Goal: Information Seeking & Learning: Learn about a topic

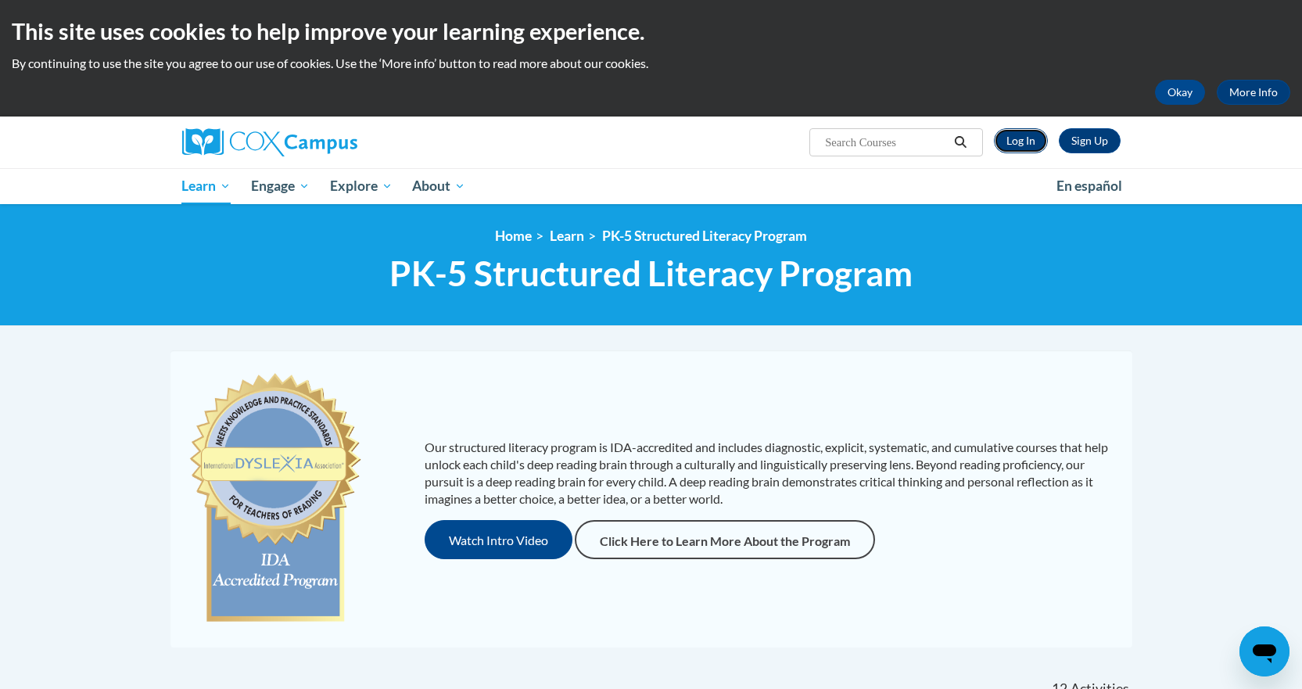
click at [1026, 142] on link "Log In" at bounding box center [1021, 140] width 54 height 25
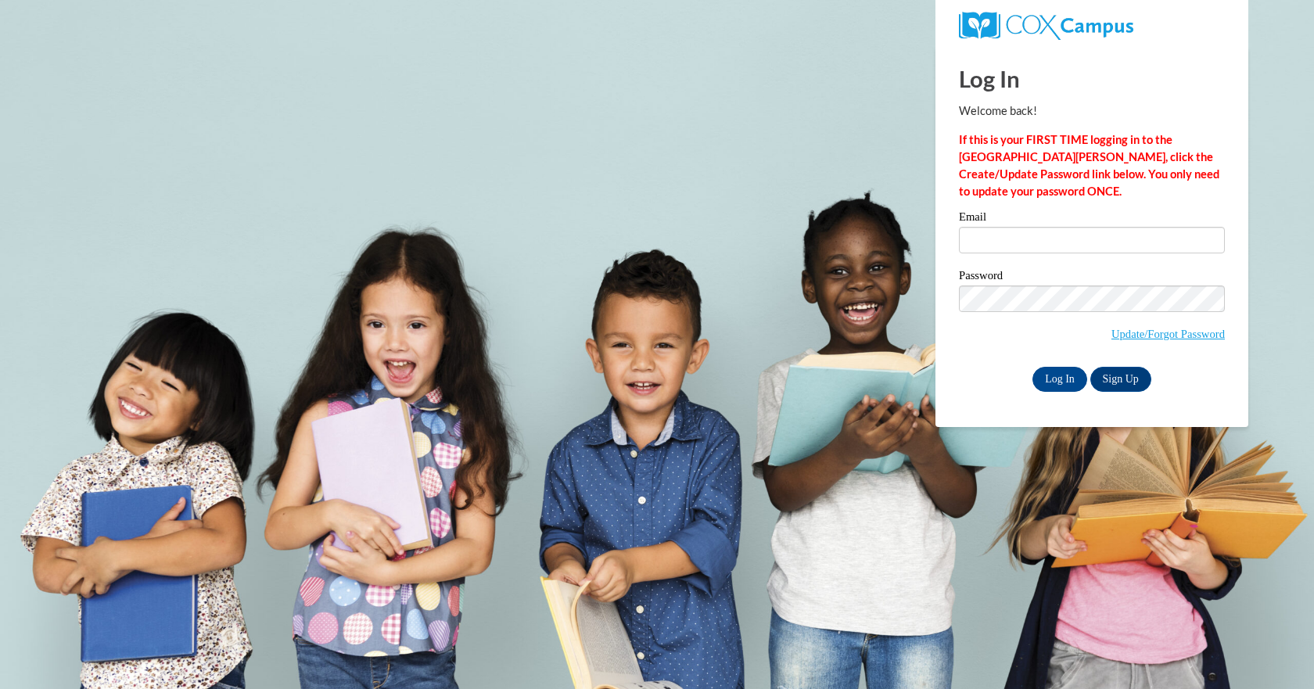
click at [1036, 257] on div "Email" at bounding box center [1092, 238] width 266 height 54
click at [999, 230] on input "Email" at bounding box center [1092, 240] width 266 height 27
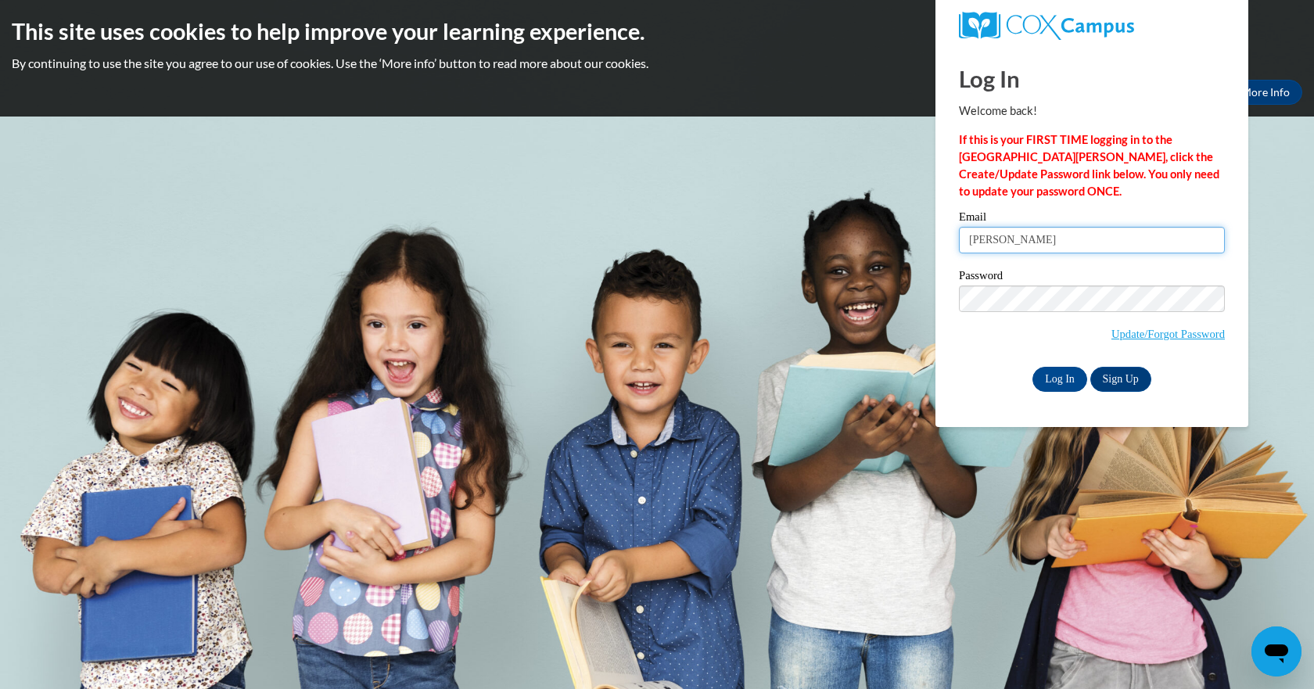
type input "b.laybourn@evaluate.co.nz"
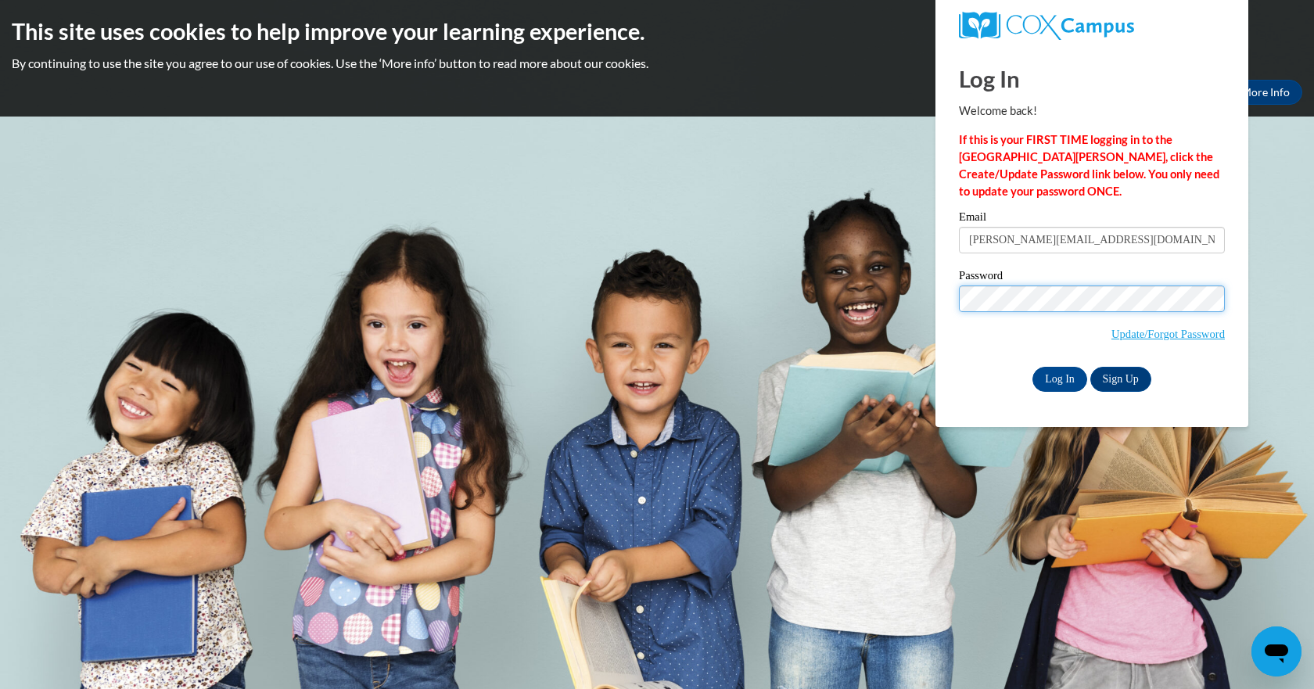
click at [1033, 367] on input "Log In" at bounding box center [1060, 379] width 55 height 25
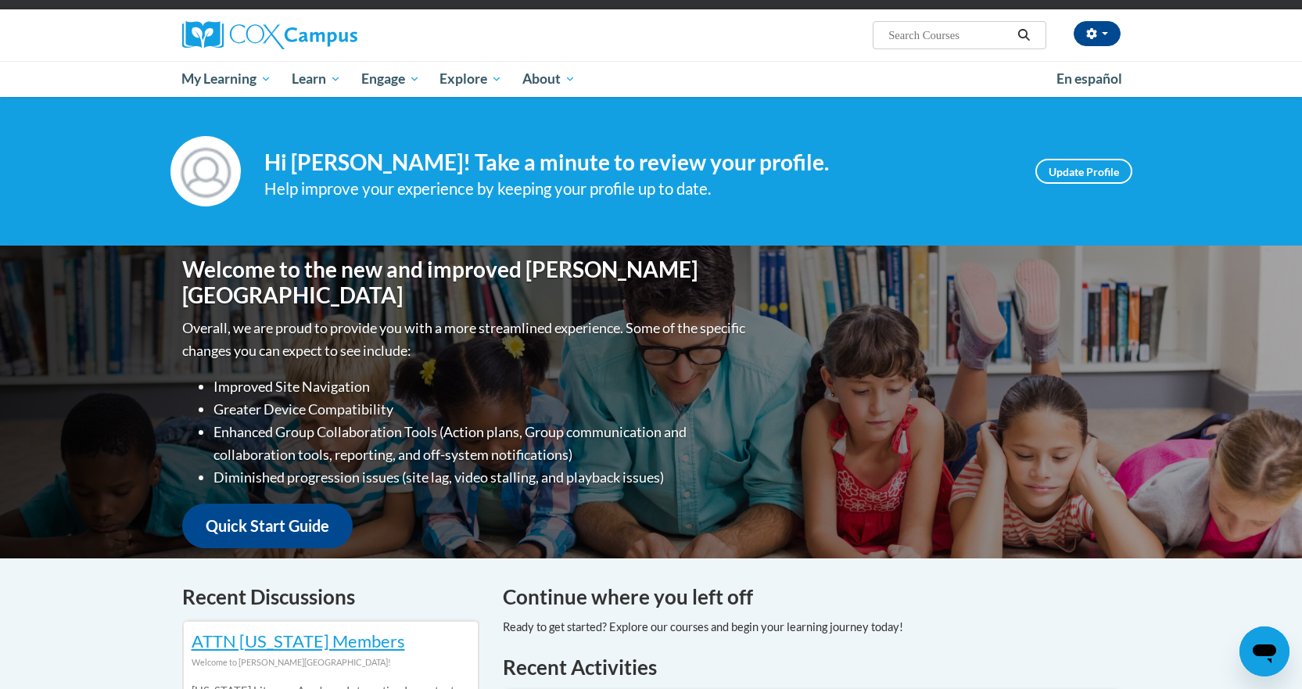
scroll to position [109, 0]
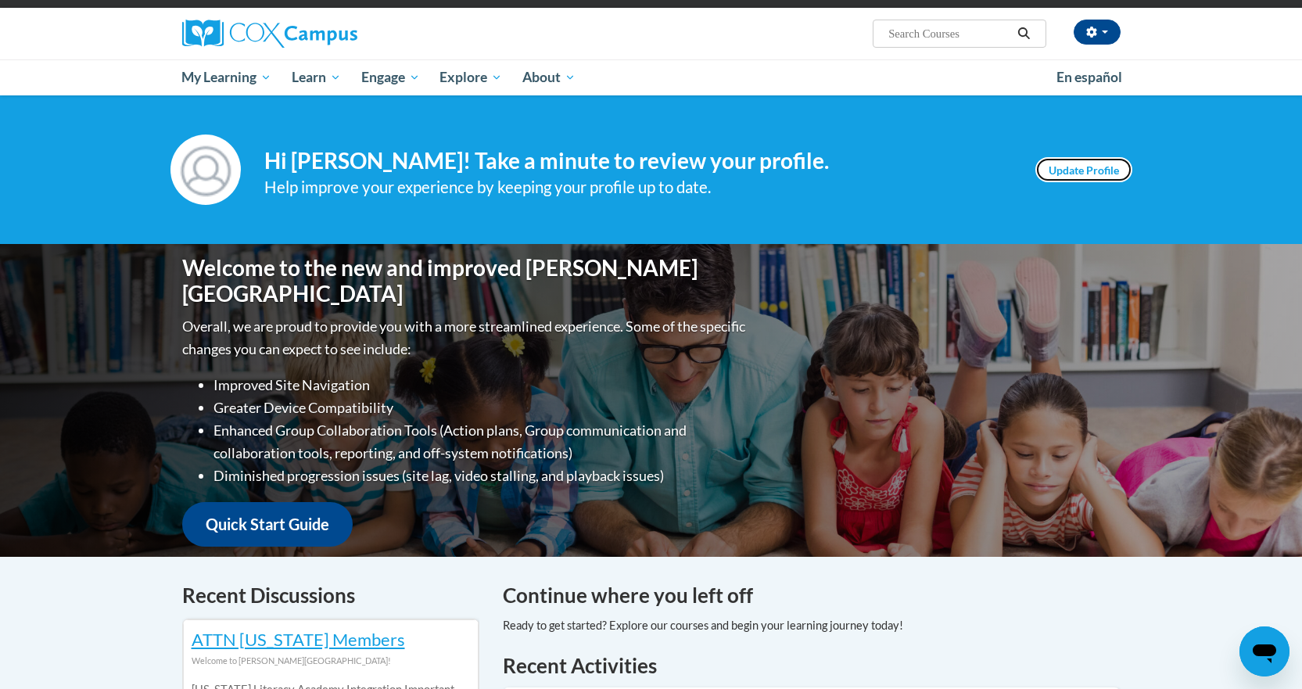
click at [1059, 168] on link "Update Profile" at bounding box center [1084, 169] width 97 height 25
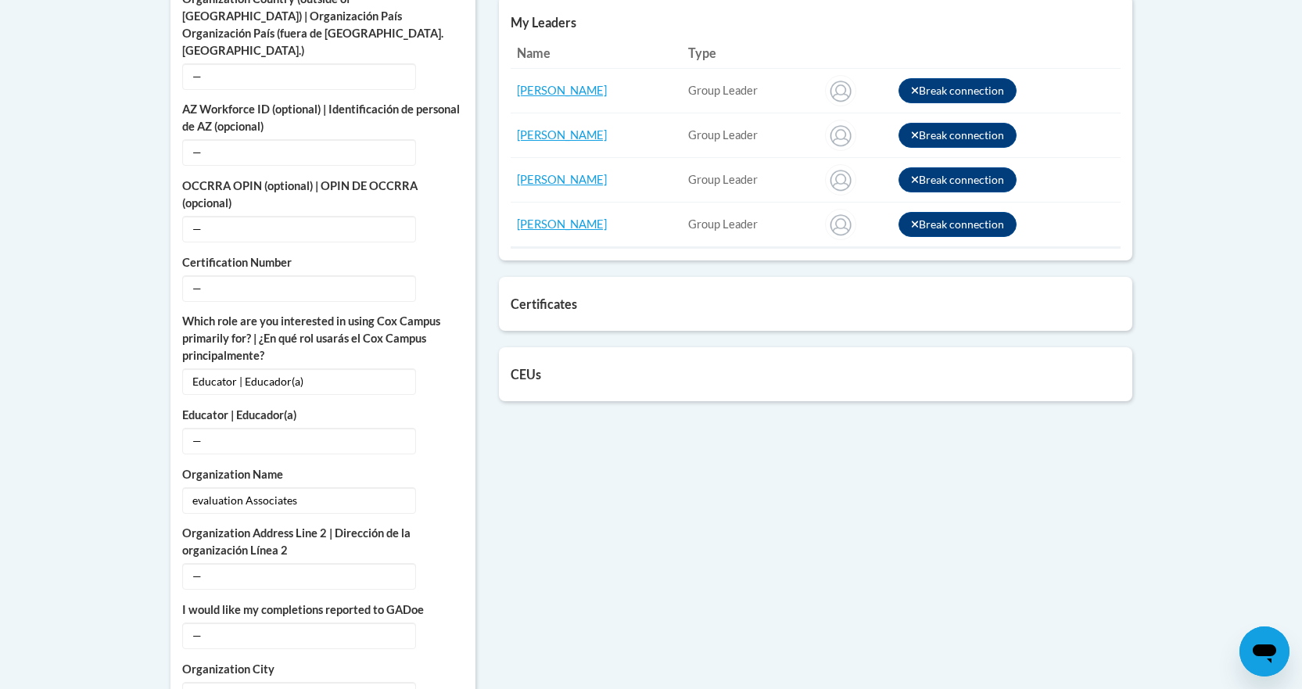
scroll to position [795, 0]
click at [647, 318] on div "Certificates List of certificates granted upon completion of activities Data-Dr…" at bounding box center [816, 303] width 634 height 54
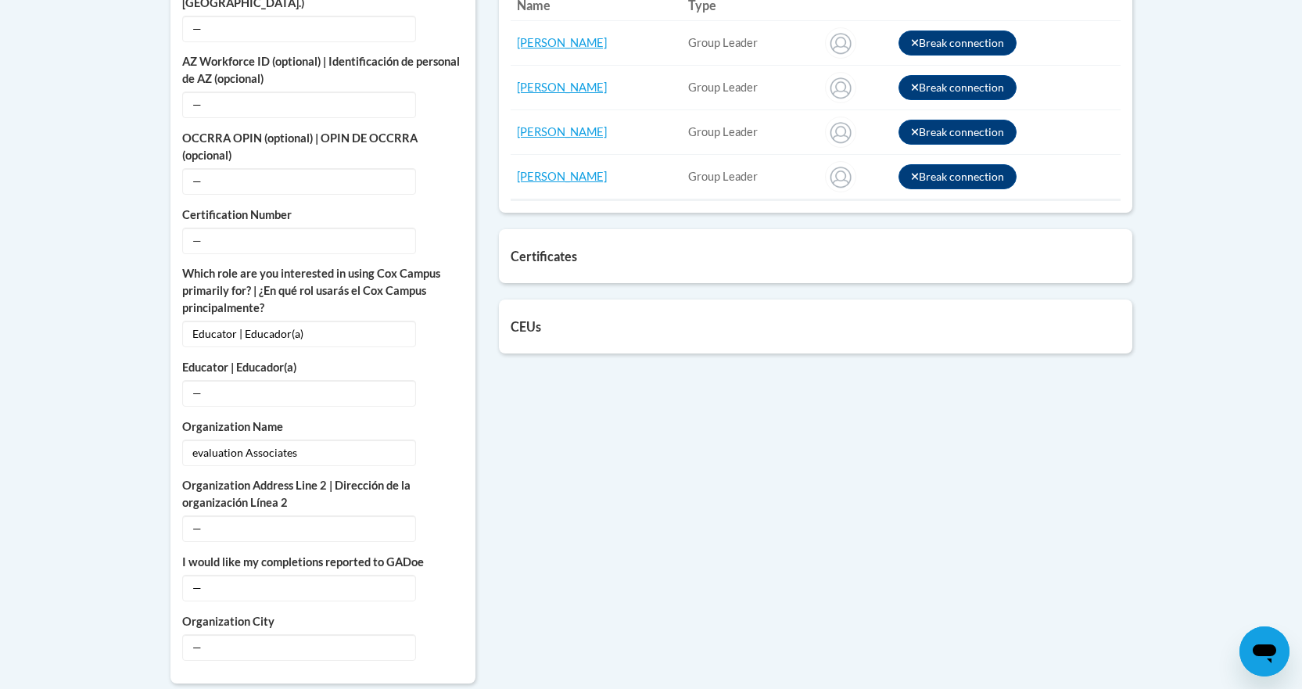
scroll to position [843, 0]
click at [542, 321] on h5 "CEUs" at bounding box center [816, 325] width 610 height 15
click at [559, 258] on h5 "Certificates" at bounding box center [816, 255] width 610 height 15
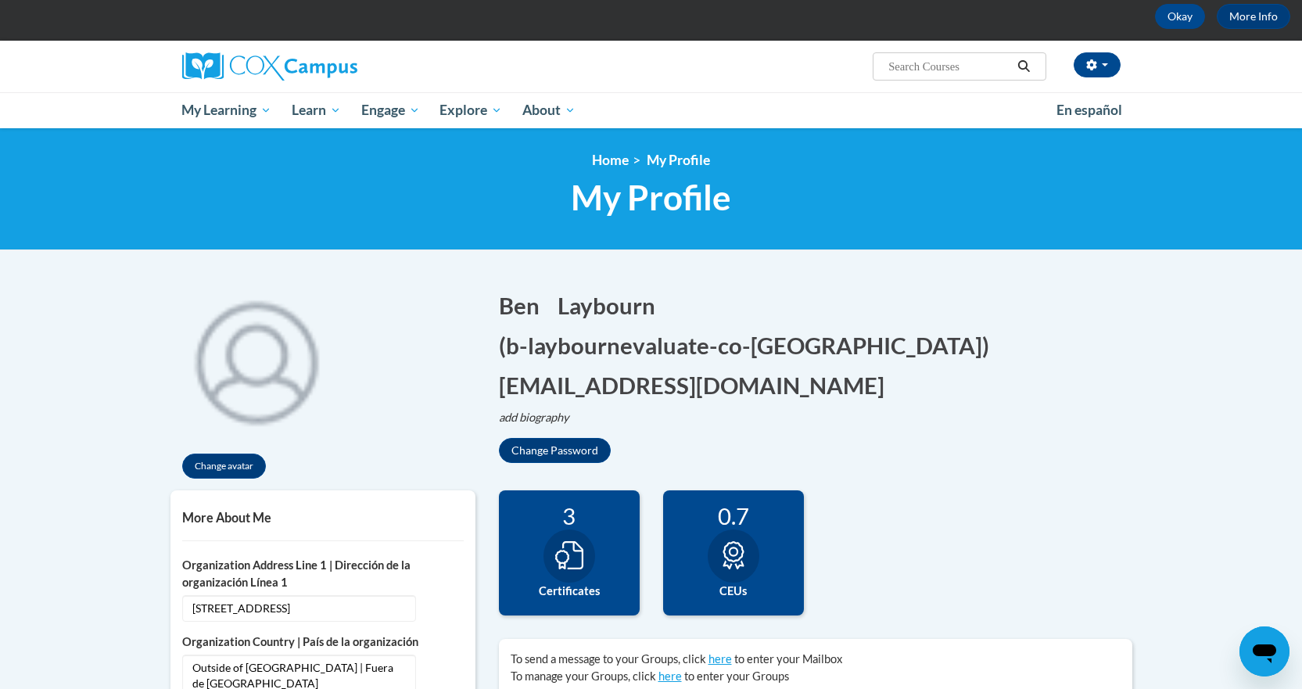
scroll to position [70, 0]
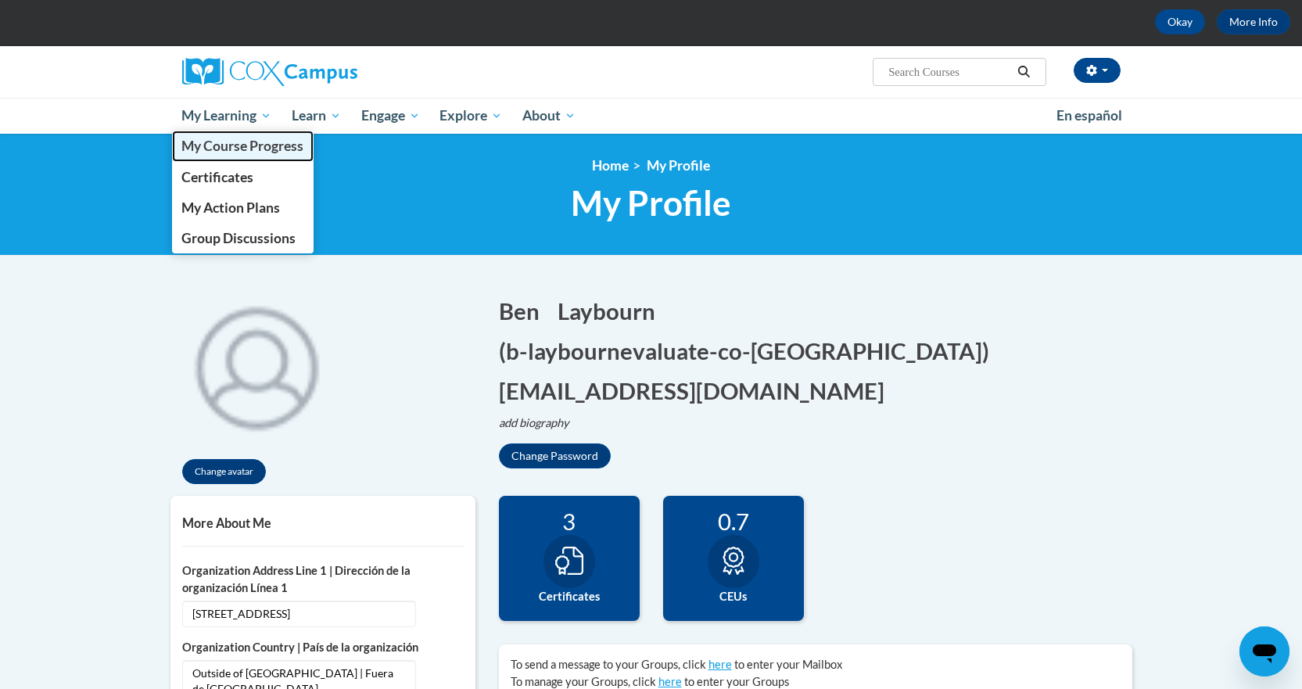
click at [236, 145] on span "My Course Progress" at bounding box center [242, 146] width 122 height 16
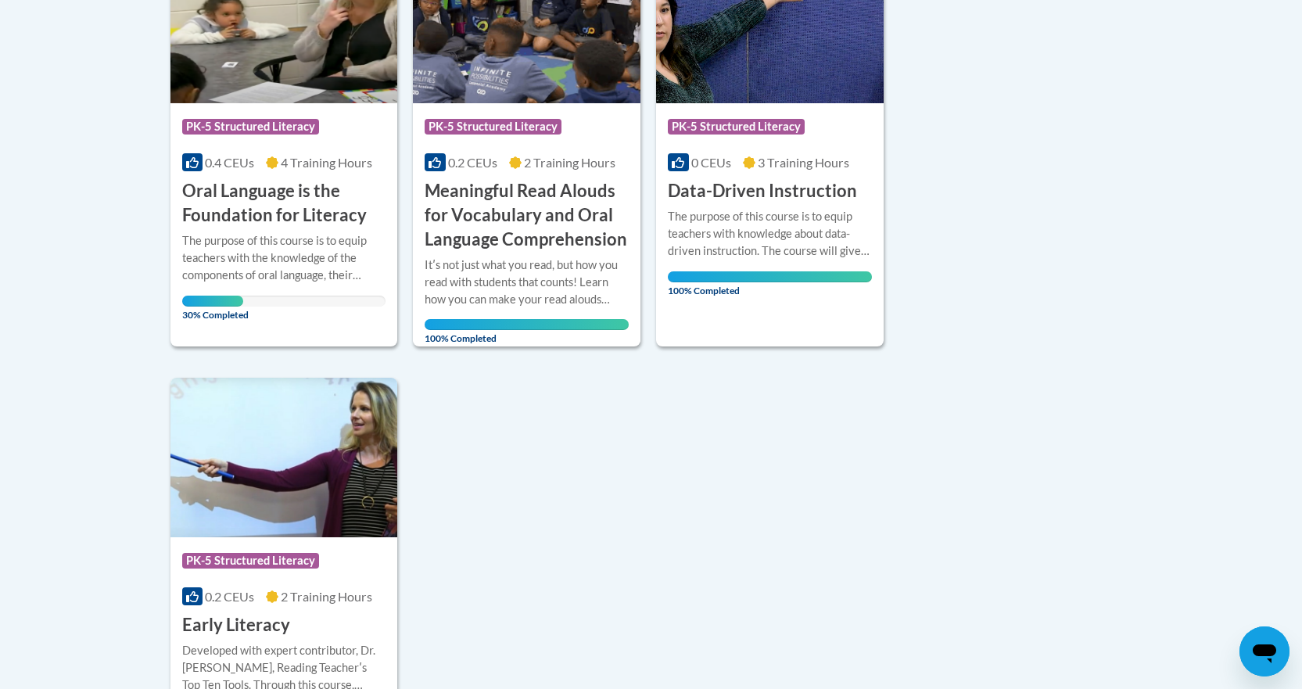
scroll to position [457, 0]
click at [278, 198] on h3 "Oral Language is the Foundation for Literacy" at bounding box center [284, 204] width 204 height 49
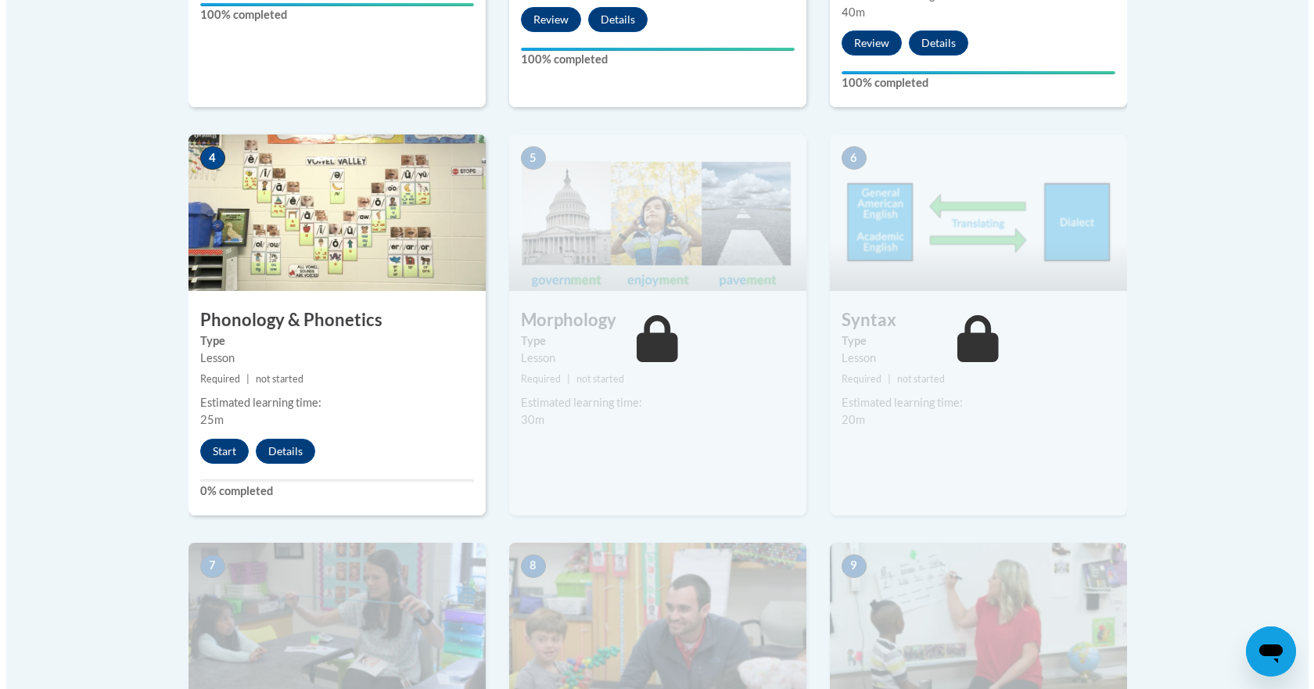
scroll to position [847, 0]
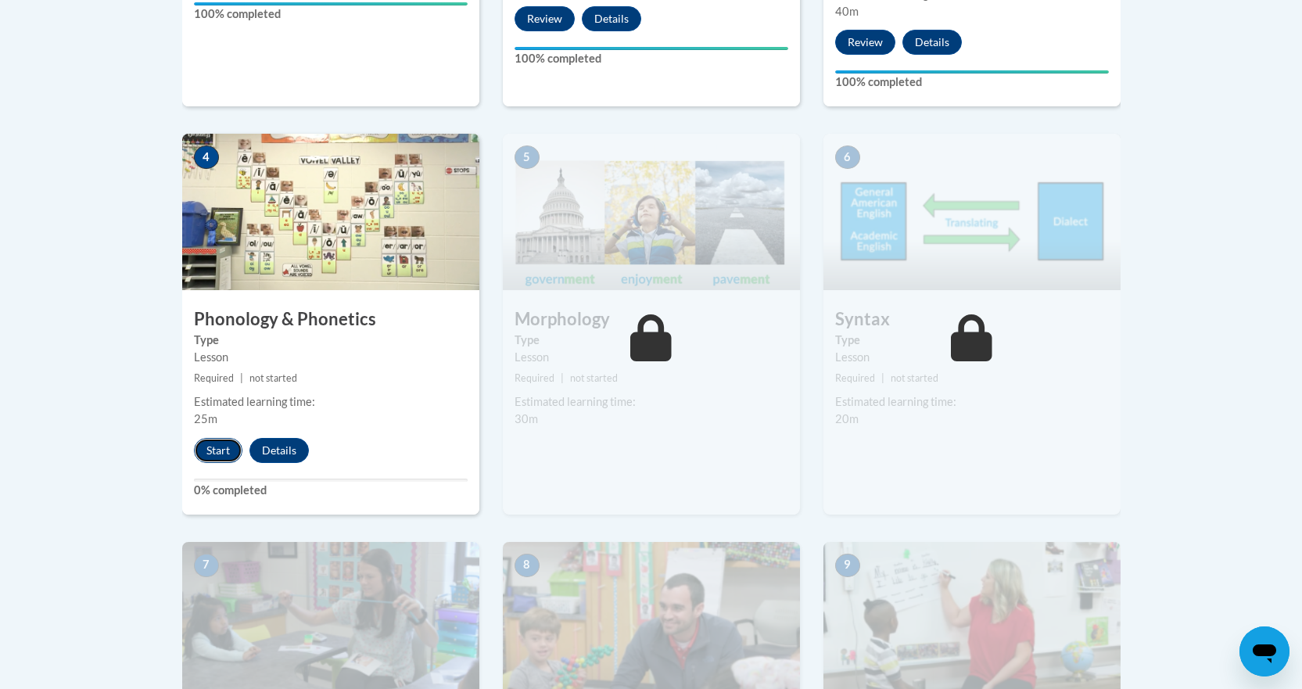
click at [214, 452] on button "Start" at bounding box center [218, 450] width 49 height 25
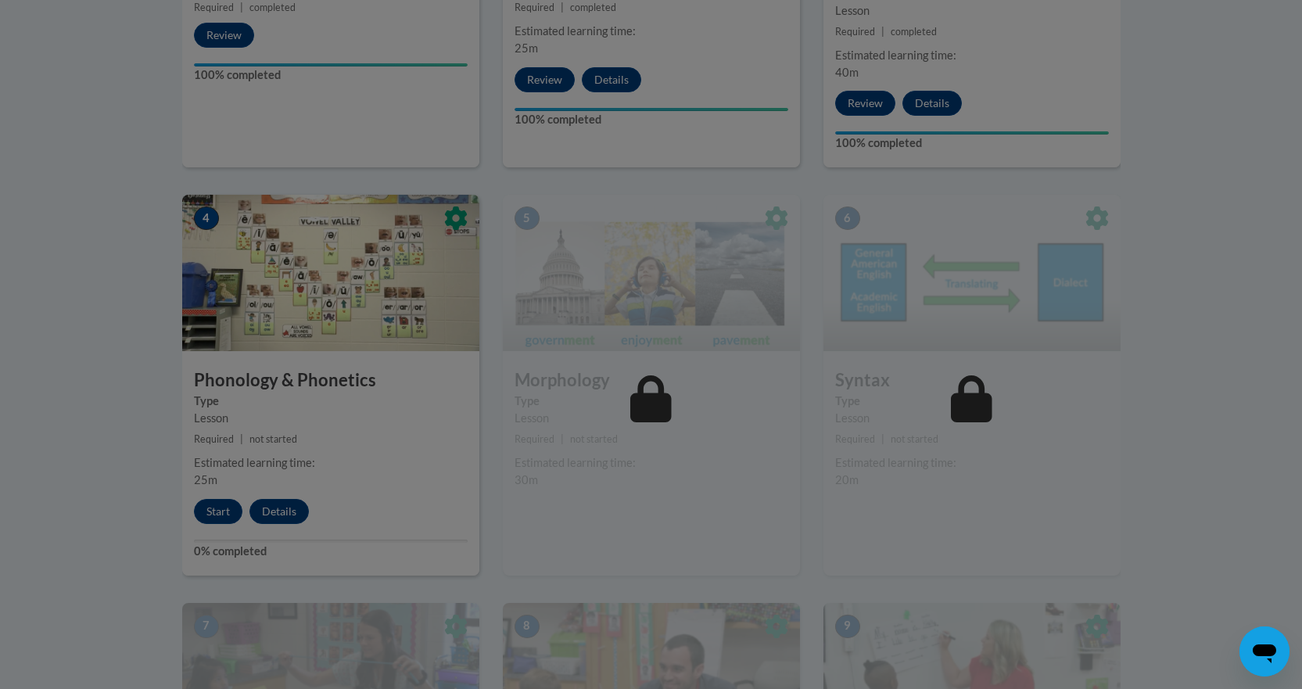
scroll to position [780, 0]
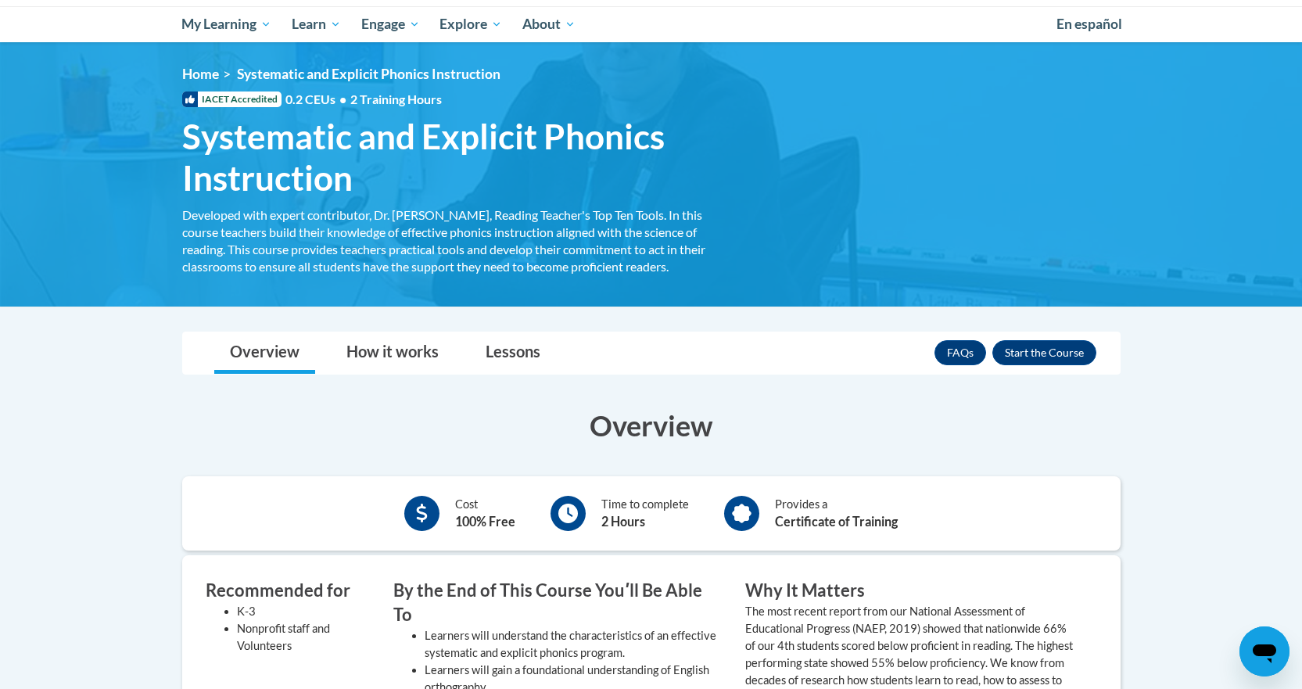
scroll to position [161, 0]
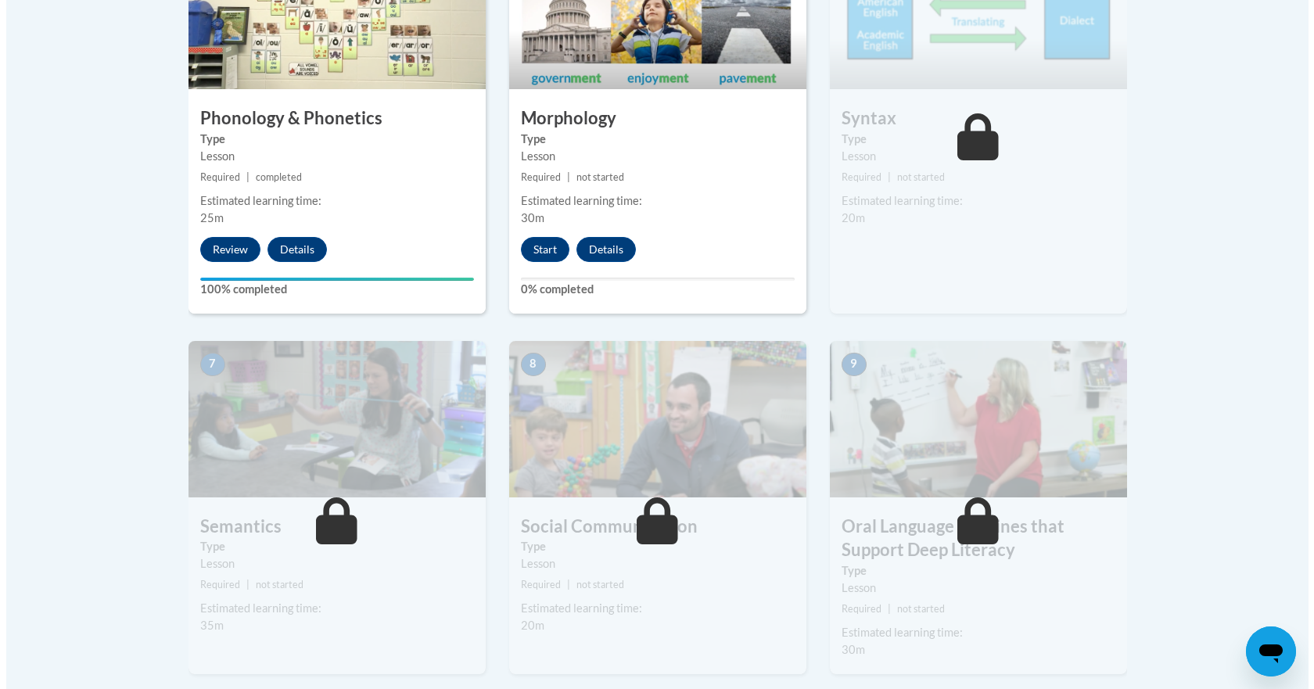
scroll to position [1047, 0]
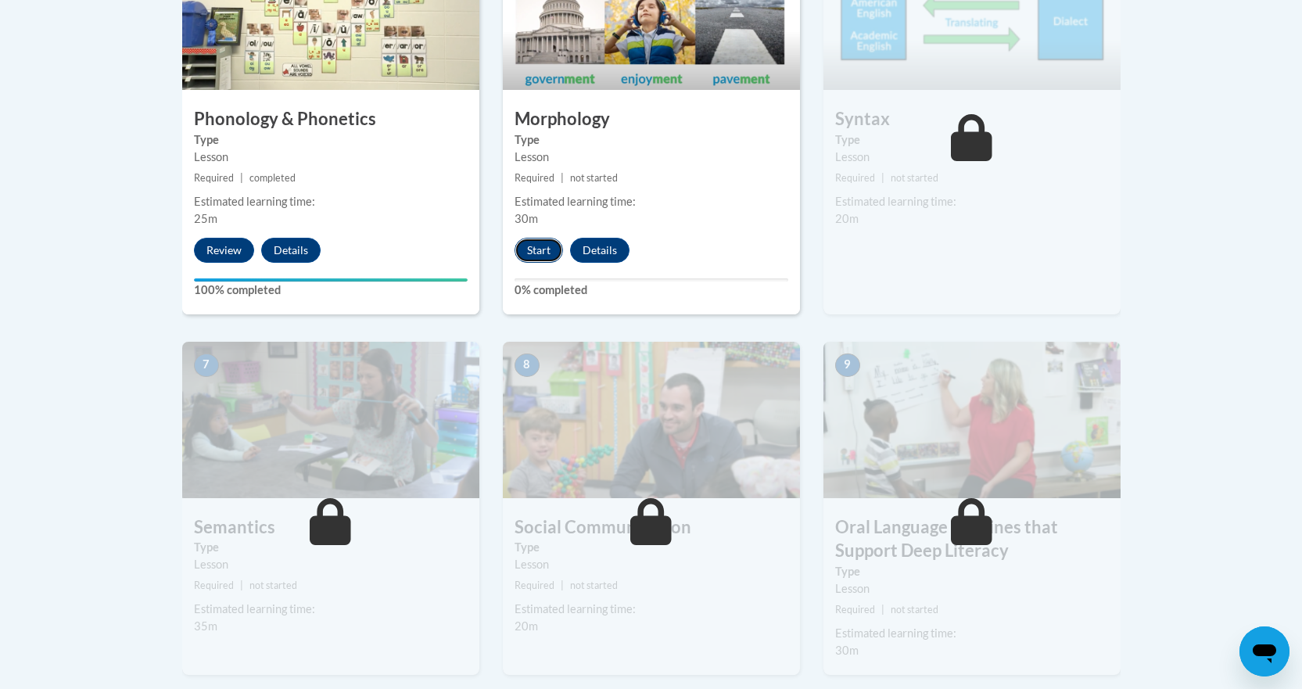
click at [530, 257] on button "Start" at bounding box center [539, 250] width 49 height 25
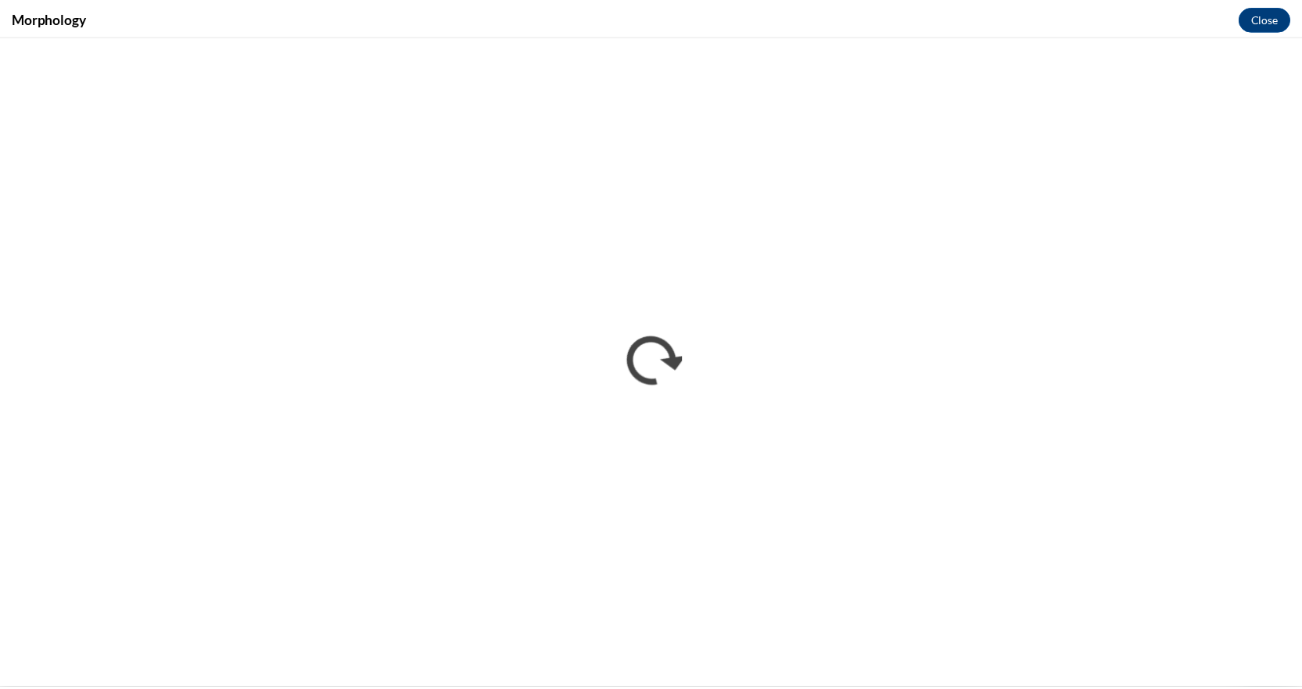
scroll to position [0, 0]
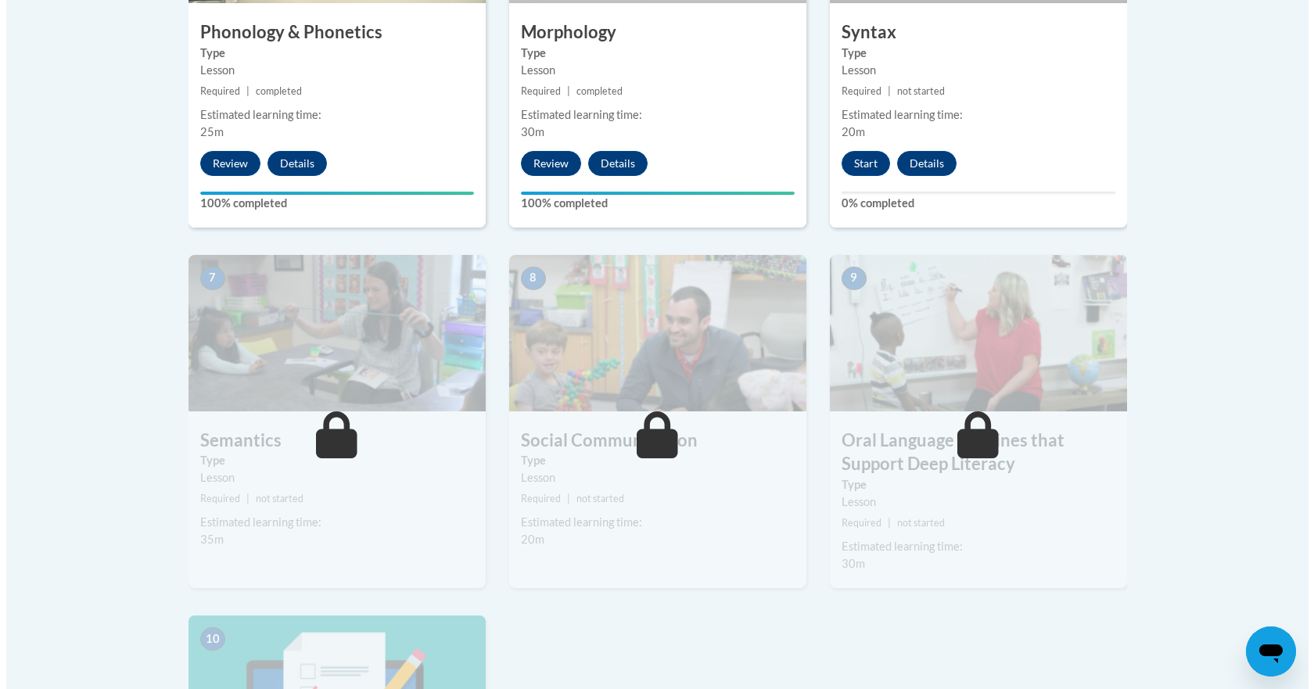
scroll to position [1135, 0]
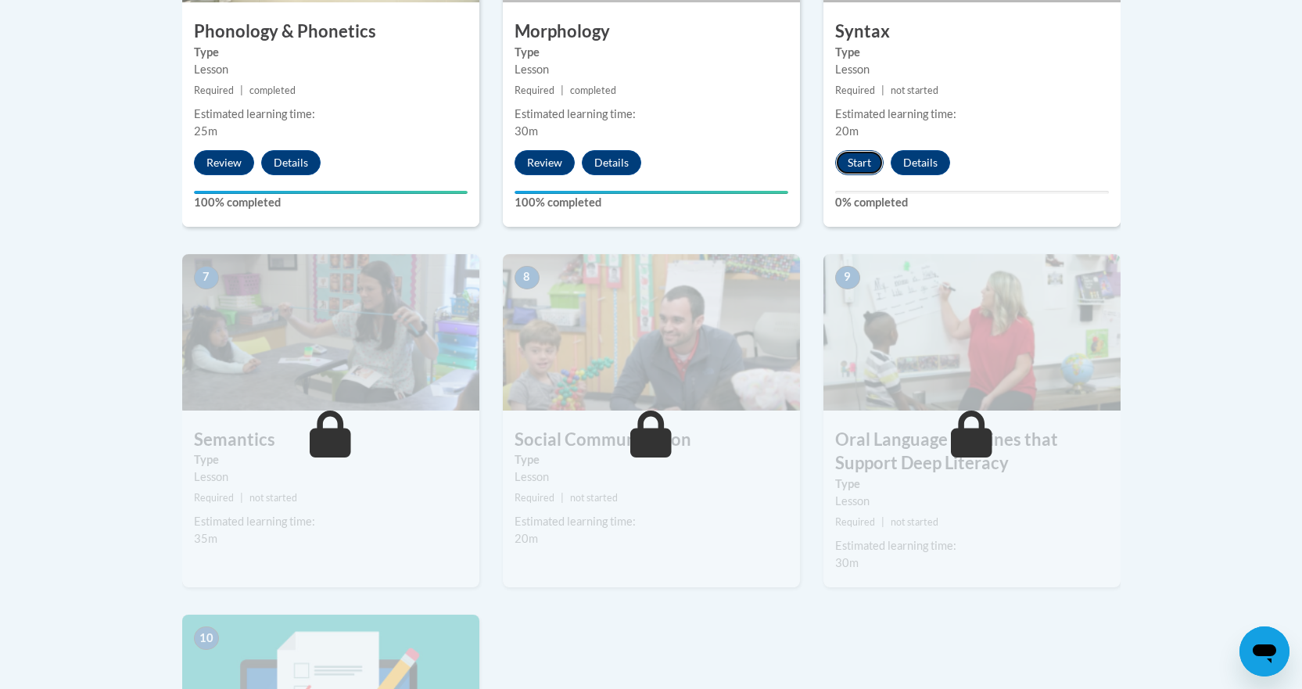
click at [857, 155] on button "Start" at bounding box center [859, 162] width 49 height 25
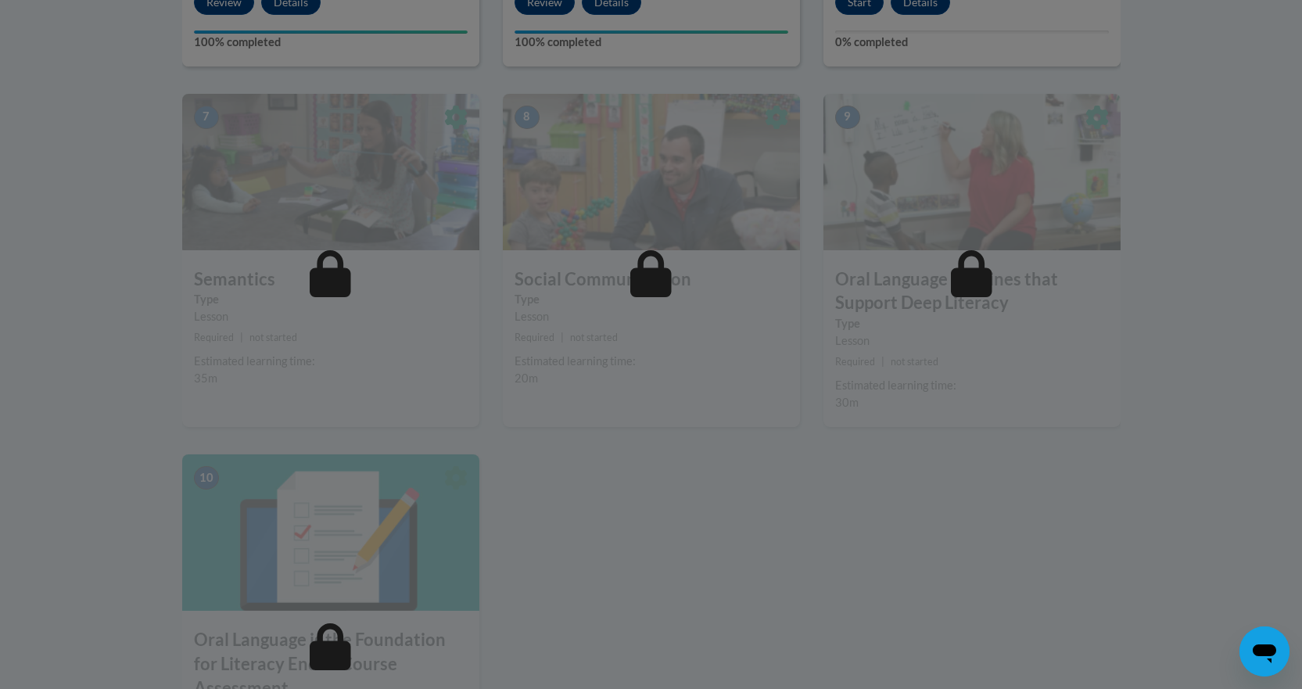
scroll to position [1288, 0]
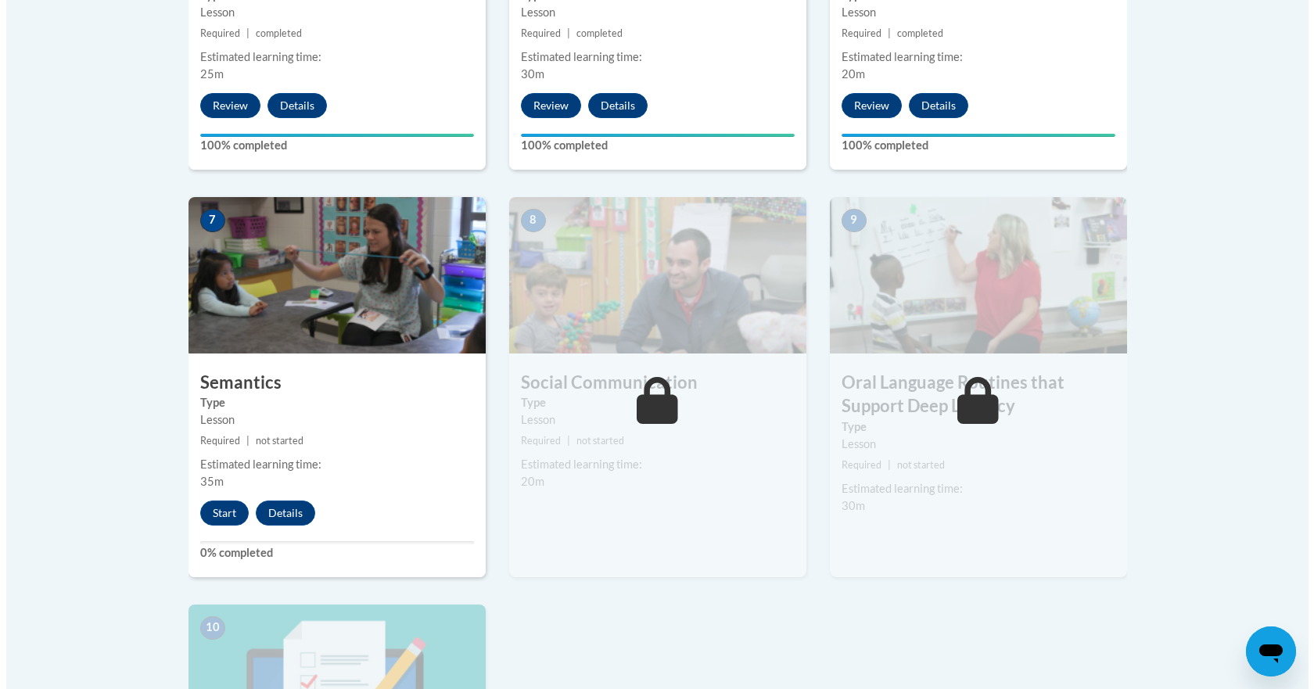
scroll to position [1193, 0]
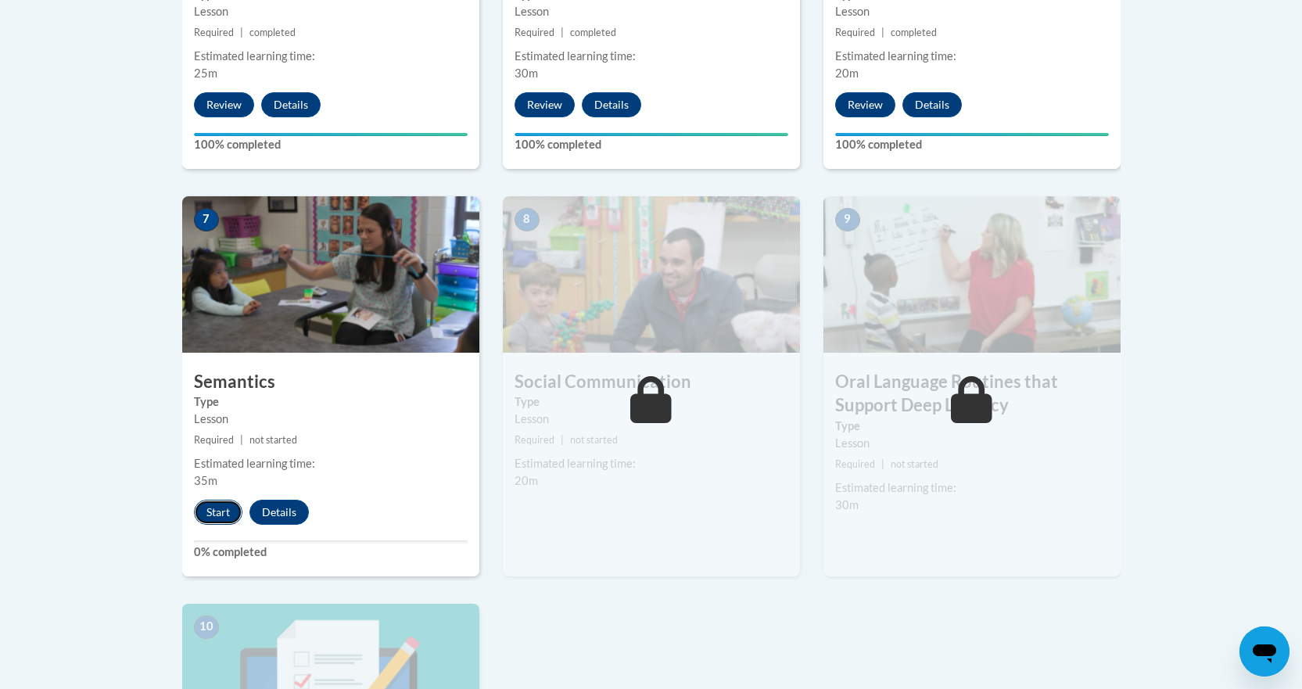
click at [215, 512] on button "Start" at bounding box center [218, 512] width 49 height 25
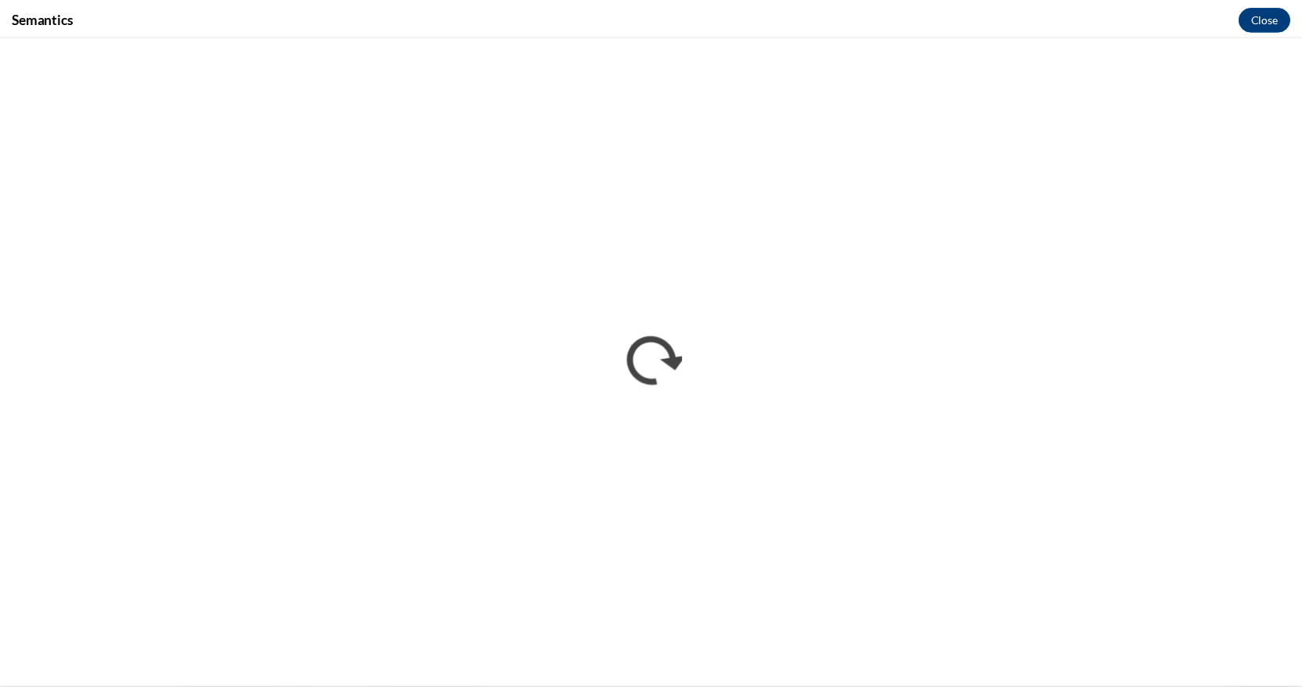
scroll to position [0, 0]
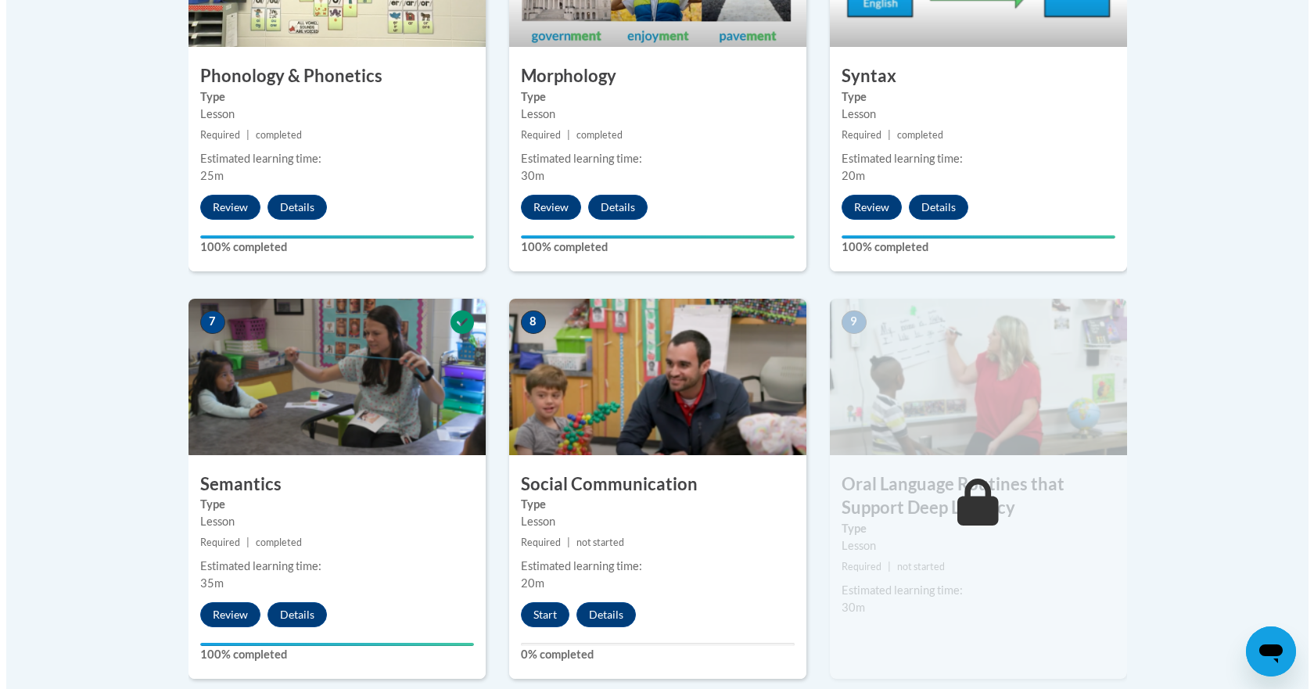
scroll to position [1091, 0]
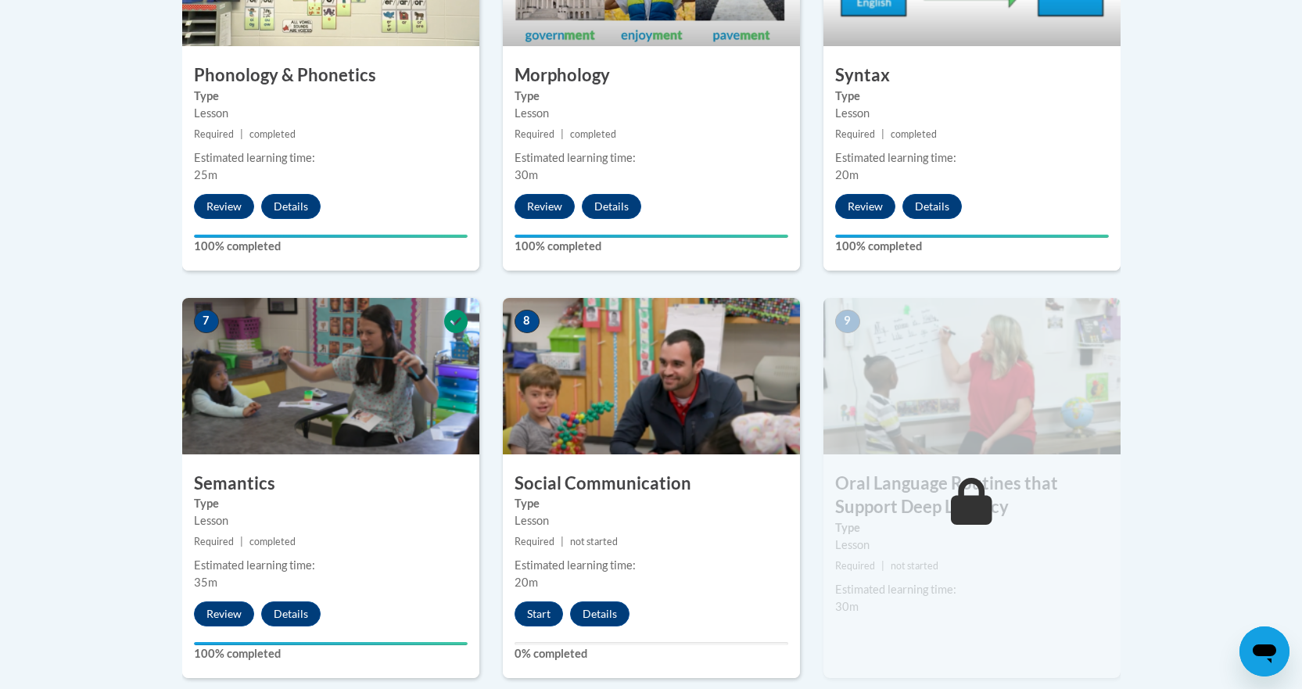
click at [661, 389] on img at bounding box center [651, 376] width 297 height 156
click at [533, 610] on button "Start" at bounding box center [539, 614] width 49 height 25
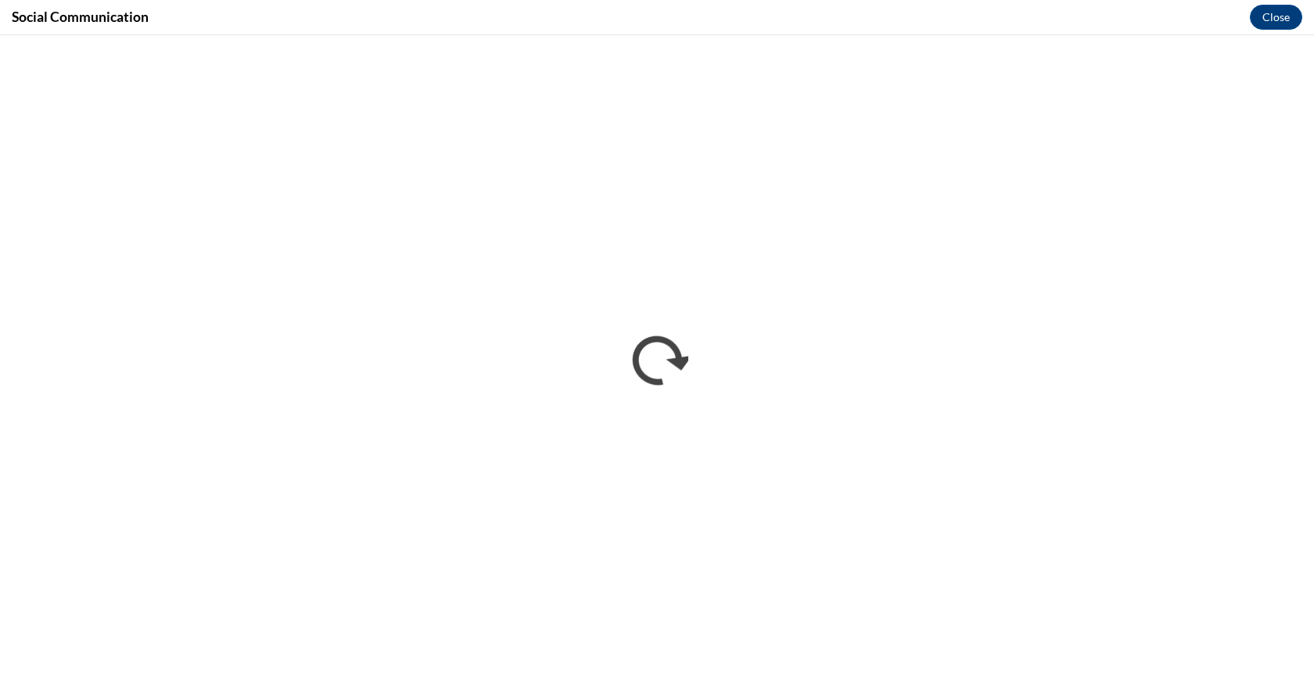
scroll to position [0, 0]
